Goal: Navigation & Orientation: Find specific page/section

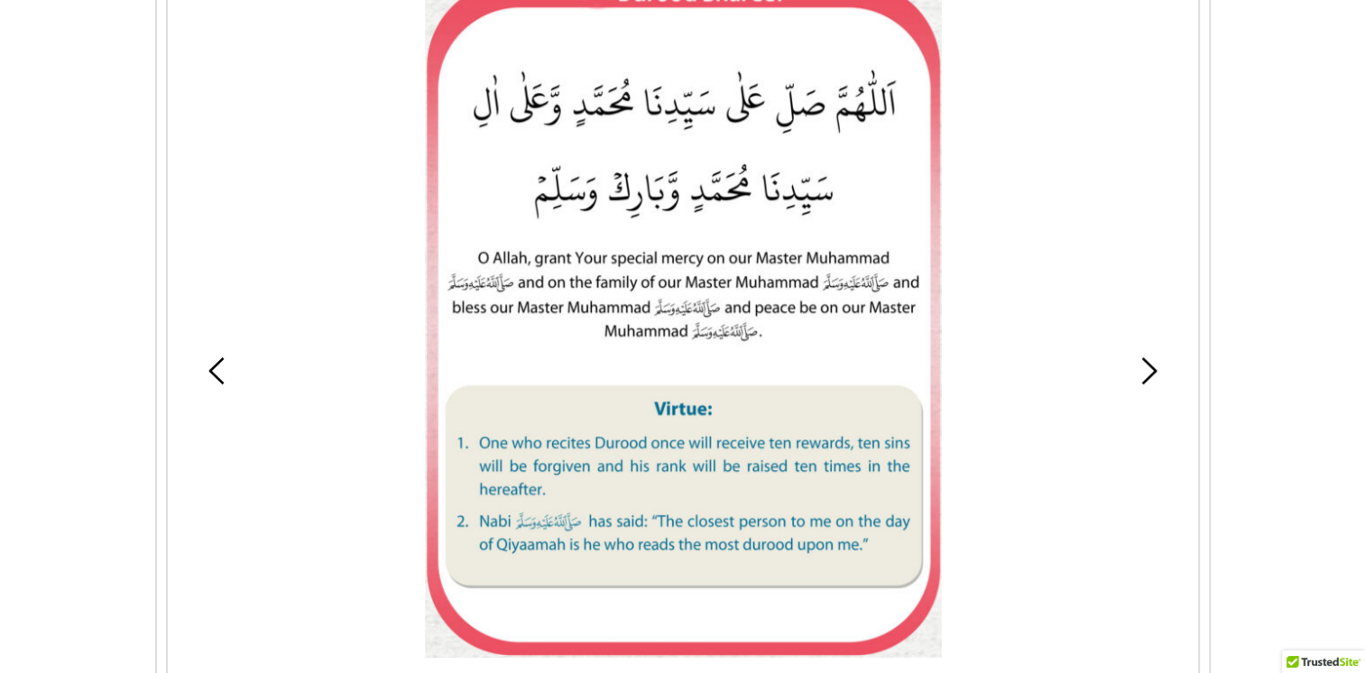
scroll to position [1263, 0]
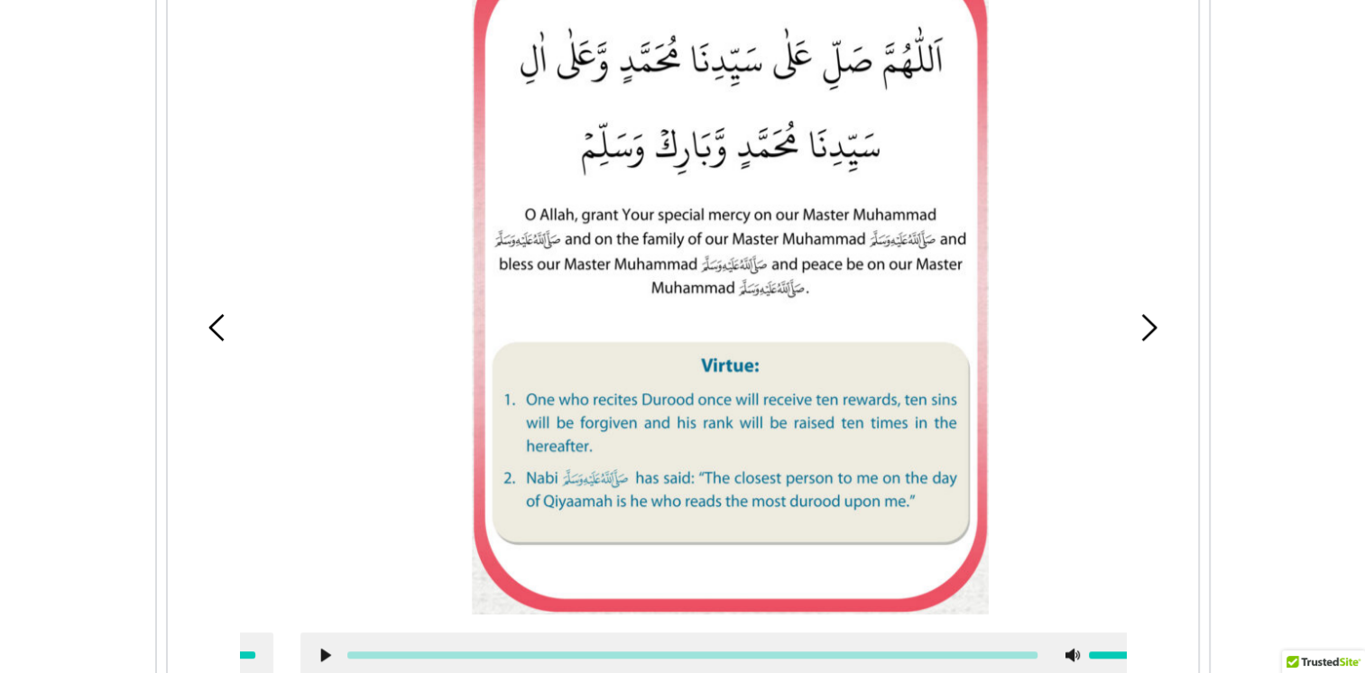
drag, startPoint x: 747, startPoint y: 287, endPoint x: 825, endPoint y: 292, distance: 77.8
click at [810, 292] on picture at bounding box center [730, 276] width 516 height 678
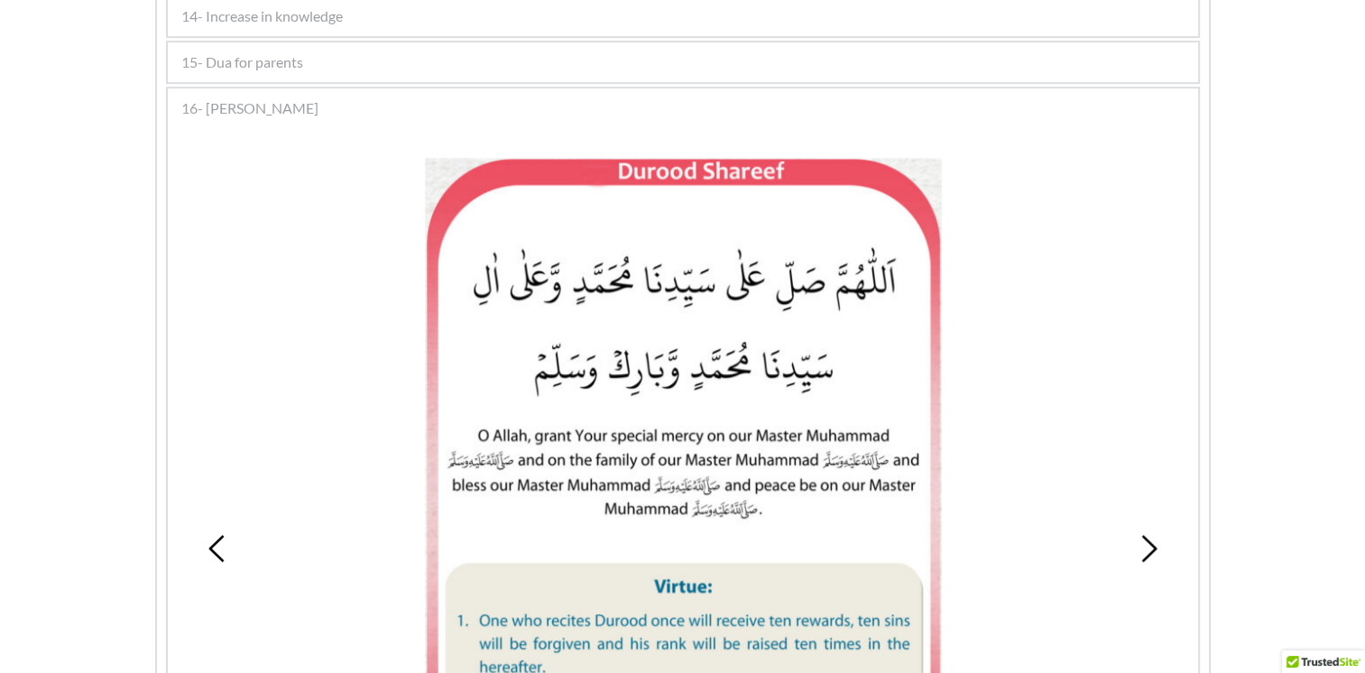
scroll to position [1033, 0]
